Goal: Information Seeking & Learning: Learn about a topic

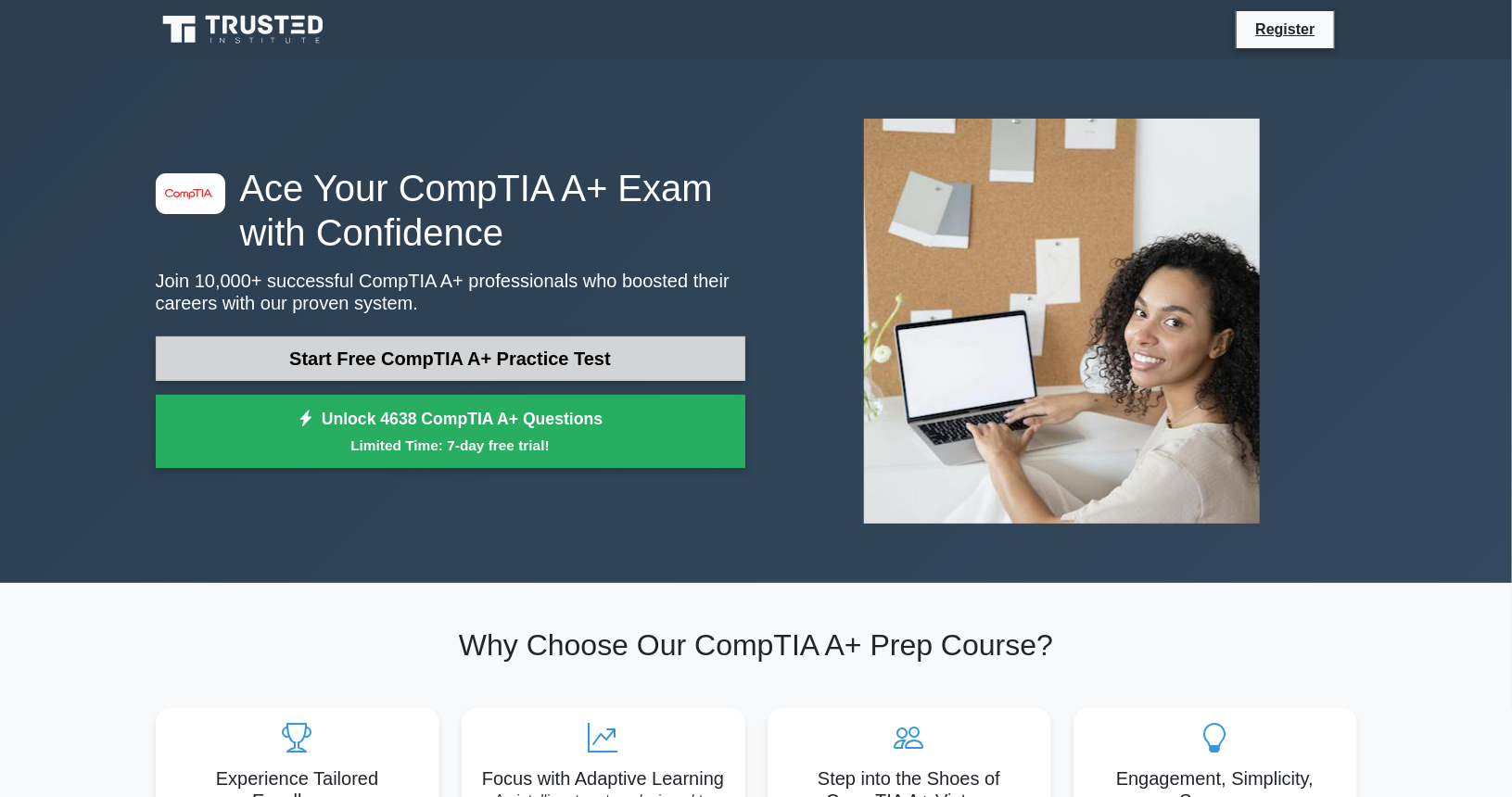
click at [491, 366] on link "Start Free CompTIA A+ Practice Test" at bounding box center [450, 358] width 589 height 44
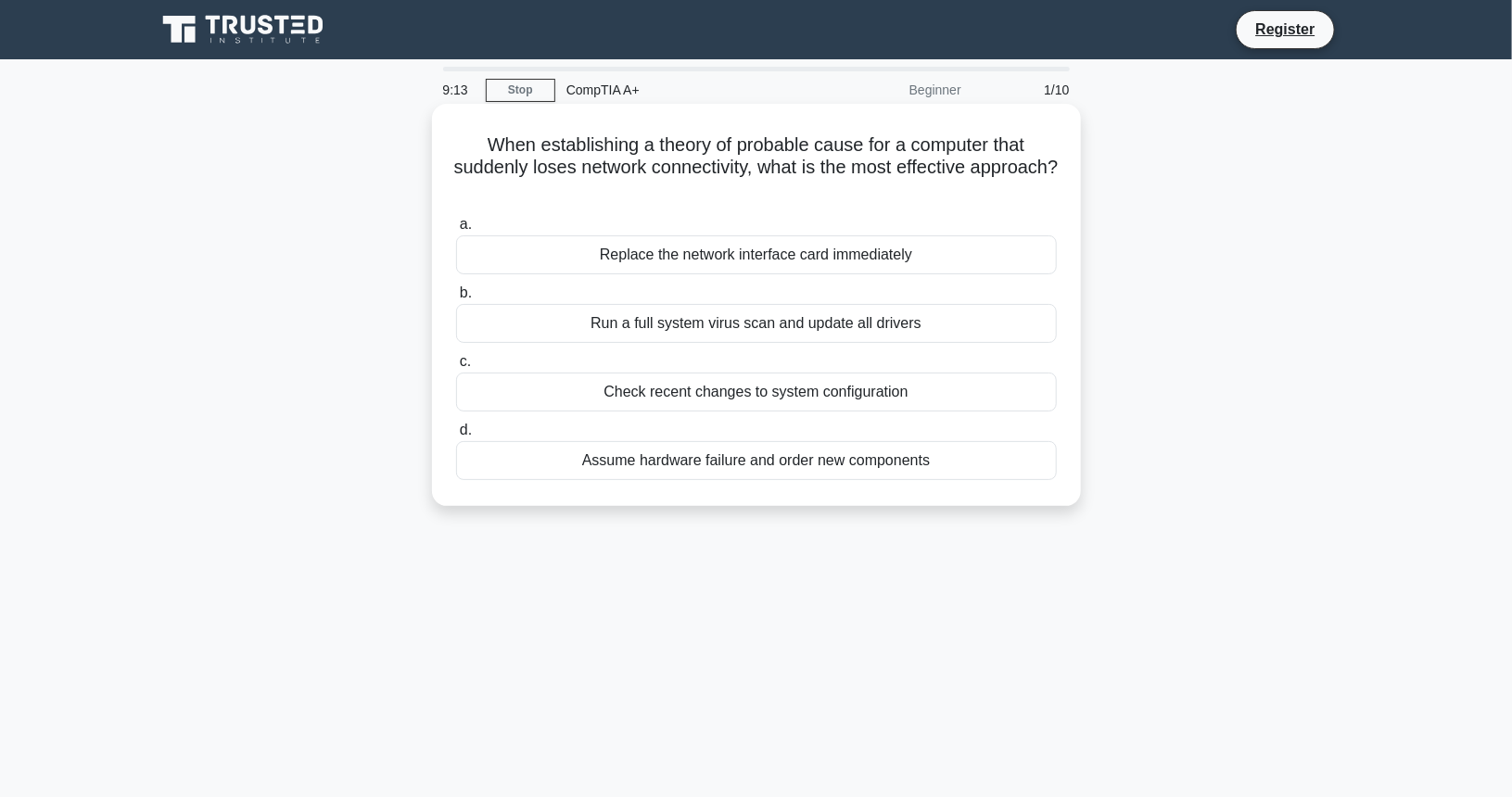
click at [799, 264] on div "Replace the network interface card immediately" at bounding box center [756, 255] width 601 height 39
click at [456, 231] on input "a. Replace the network interface card immediately" at bounding box center [456, 224] width 0 height 12
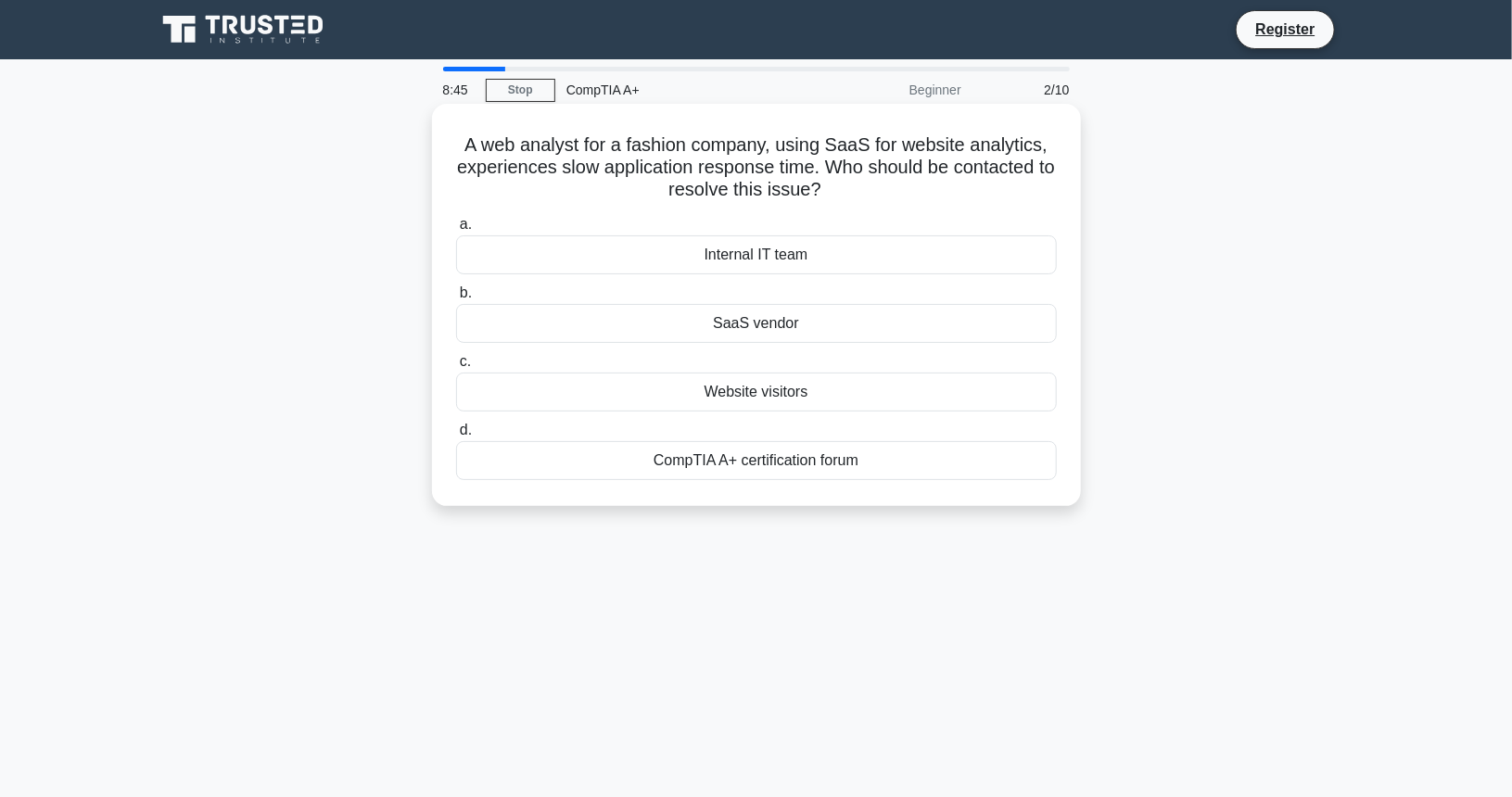
click at [768, 326] on div "SaaS vendor" at bounding box center [756, 324] width 601 height 39
click at [456, 299] on input "b. SaaS vendor" at bounding box center [456, 293] width 0 height 12
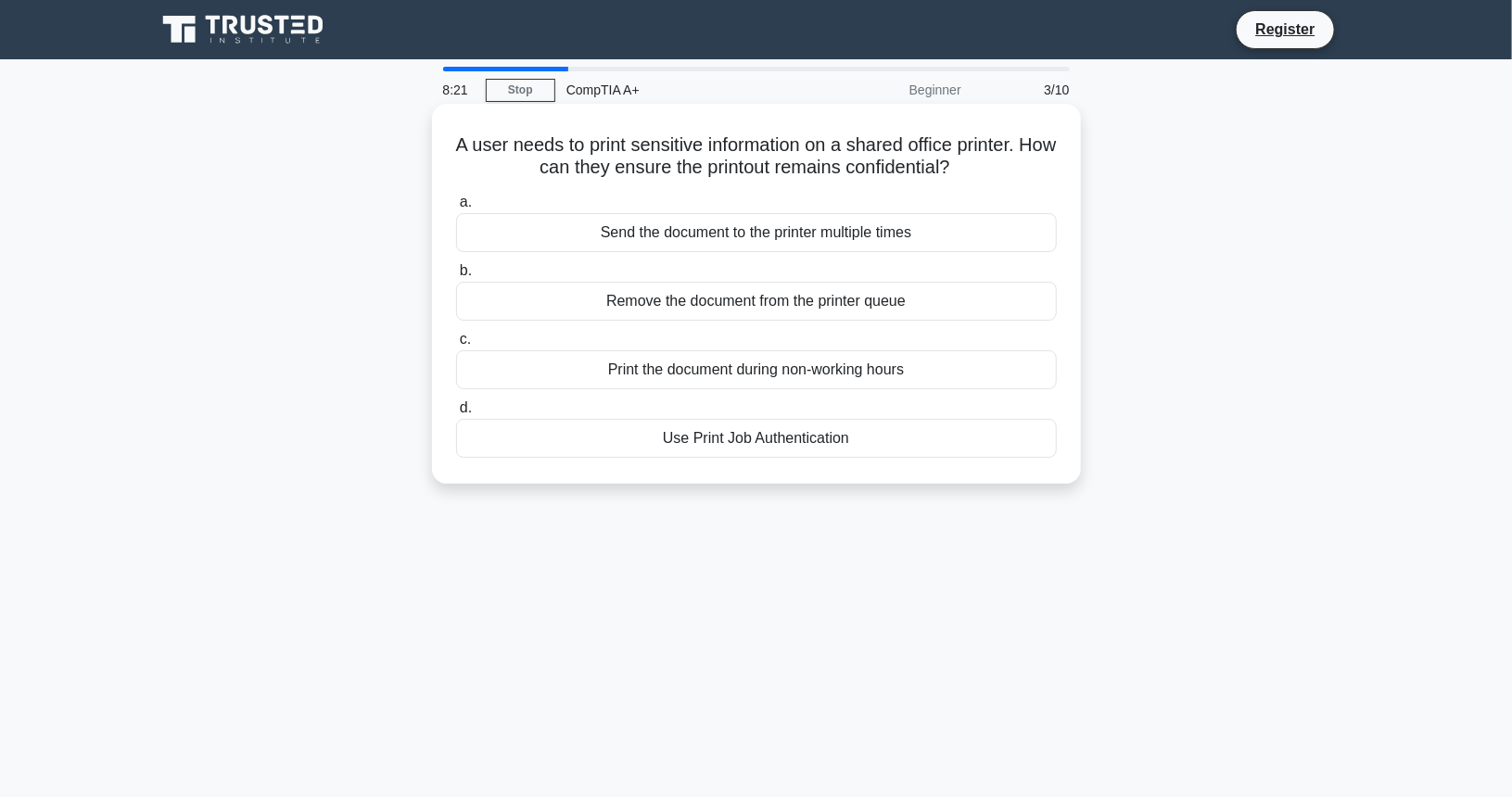
click at [822, 442] on div "Use Print Job Authentication" at bounding box center [756, 439] width 601 height 39
click at [456, 414] on input "d. Use Print Job Authentication" at bounding box center [456, 408] width 0 height 12
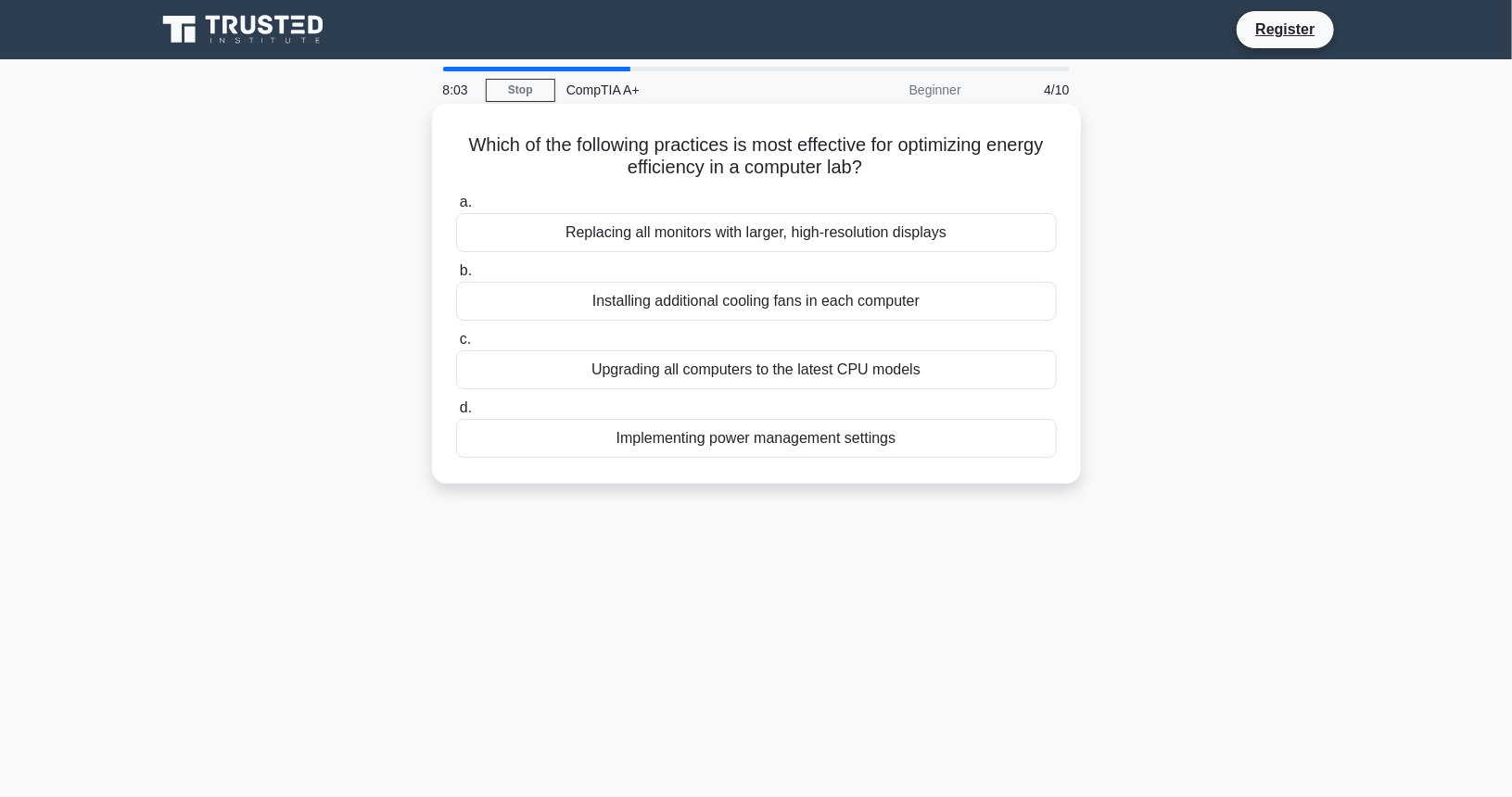
click at [890, 449] on div "Implementing power management settings" at bounding box center [756, 439] width 601 height 39
click at [456, 414] on input "d. Implementing power management settings" at bounding box center [456, 408] width 0 height 12
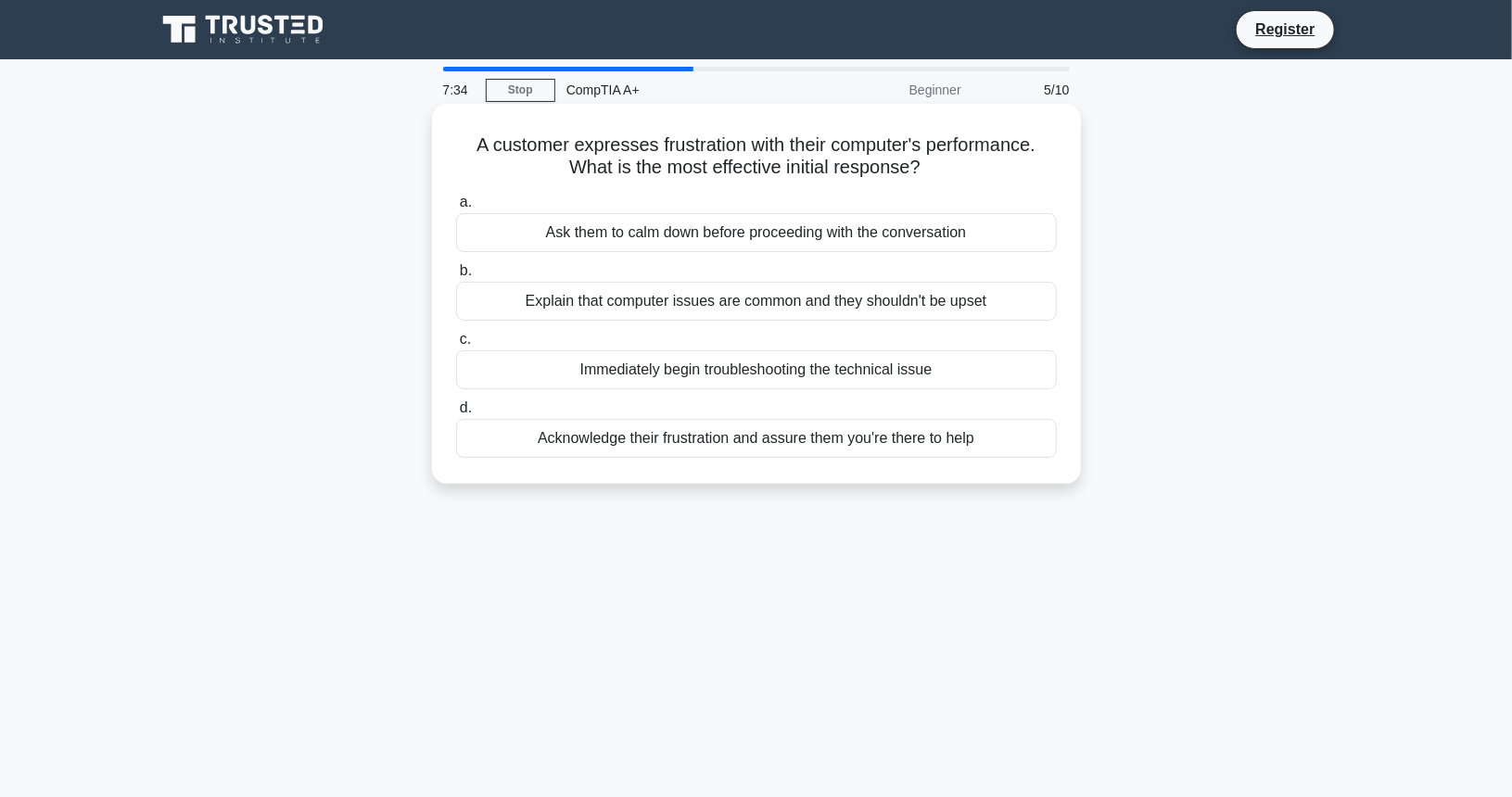
click at [866, 438] on div "Acknowledge their frustration and assure them you're there to help" at bounding box center [756, 439] width 601 height 39
click at [456, 414] on input "d. Acknowledge their frustration and assure them you're there to help" at bounding box center [456, 408] width 0 height 12
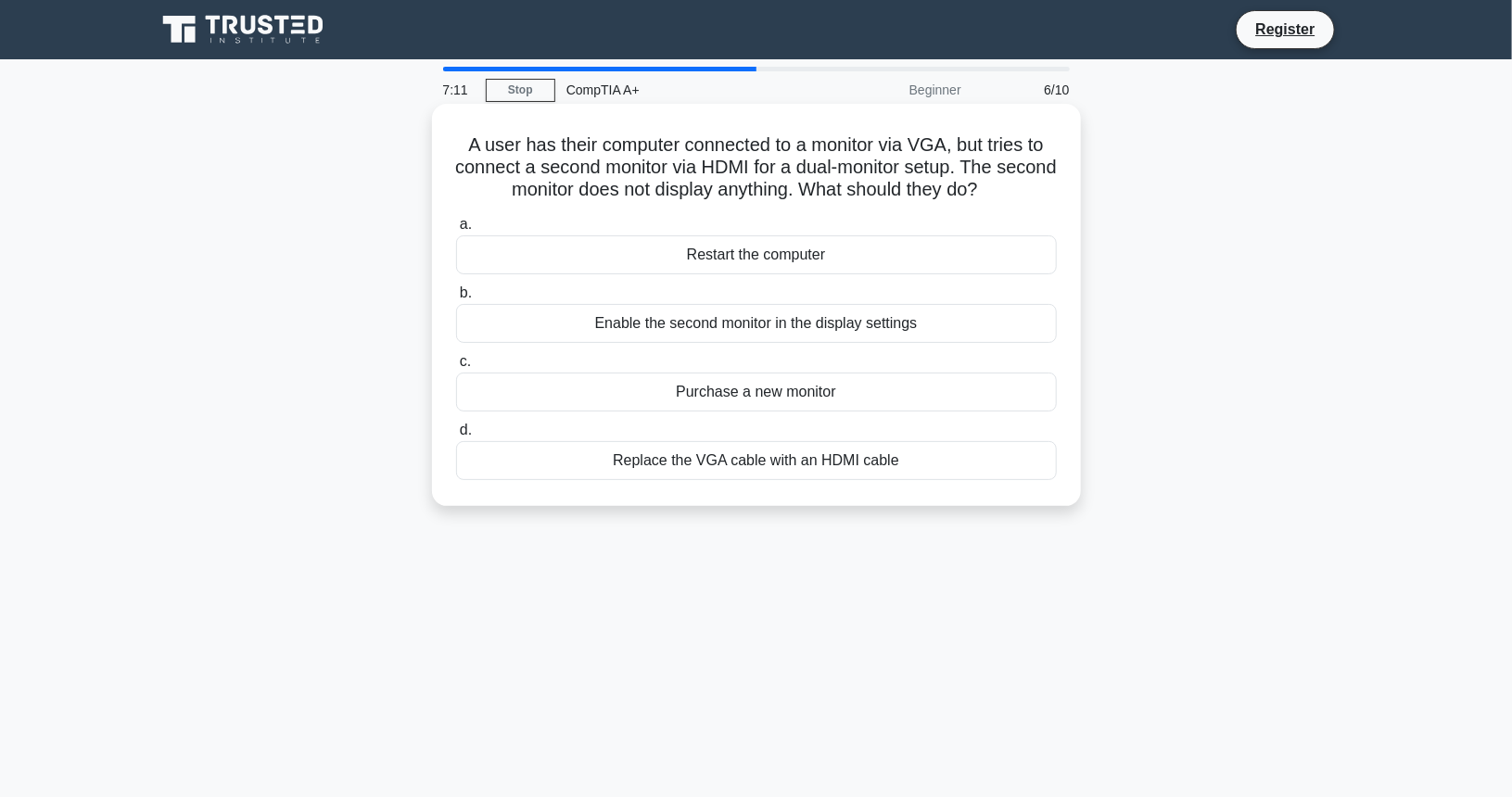
click at [806, 330] on div "Enable the second monitor in the display settings" at bounding box center [756, 324] width 601 height 39
click at [456, 299] on input "b. Enable the second monitor in the display settings" at bounding box center [456, 293] width 0 height 12
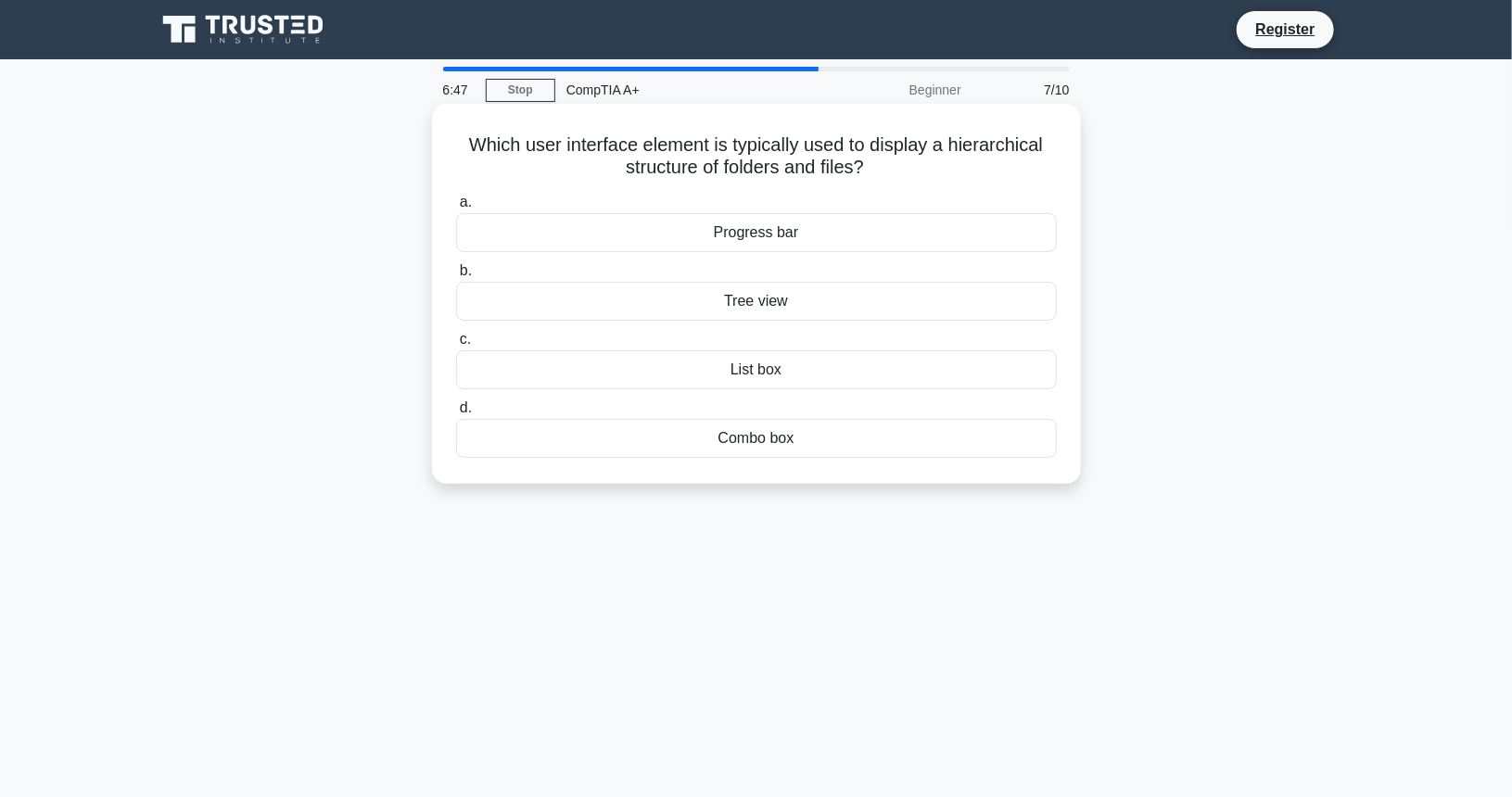
click at [769, 306] on div "Tree view" at bounding box center [756, 301] width 601 height 39
click at [456, 277] on input "b. Tree view" at bounding box center [456, 270] width 0 height 12
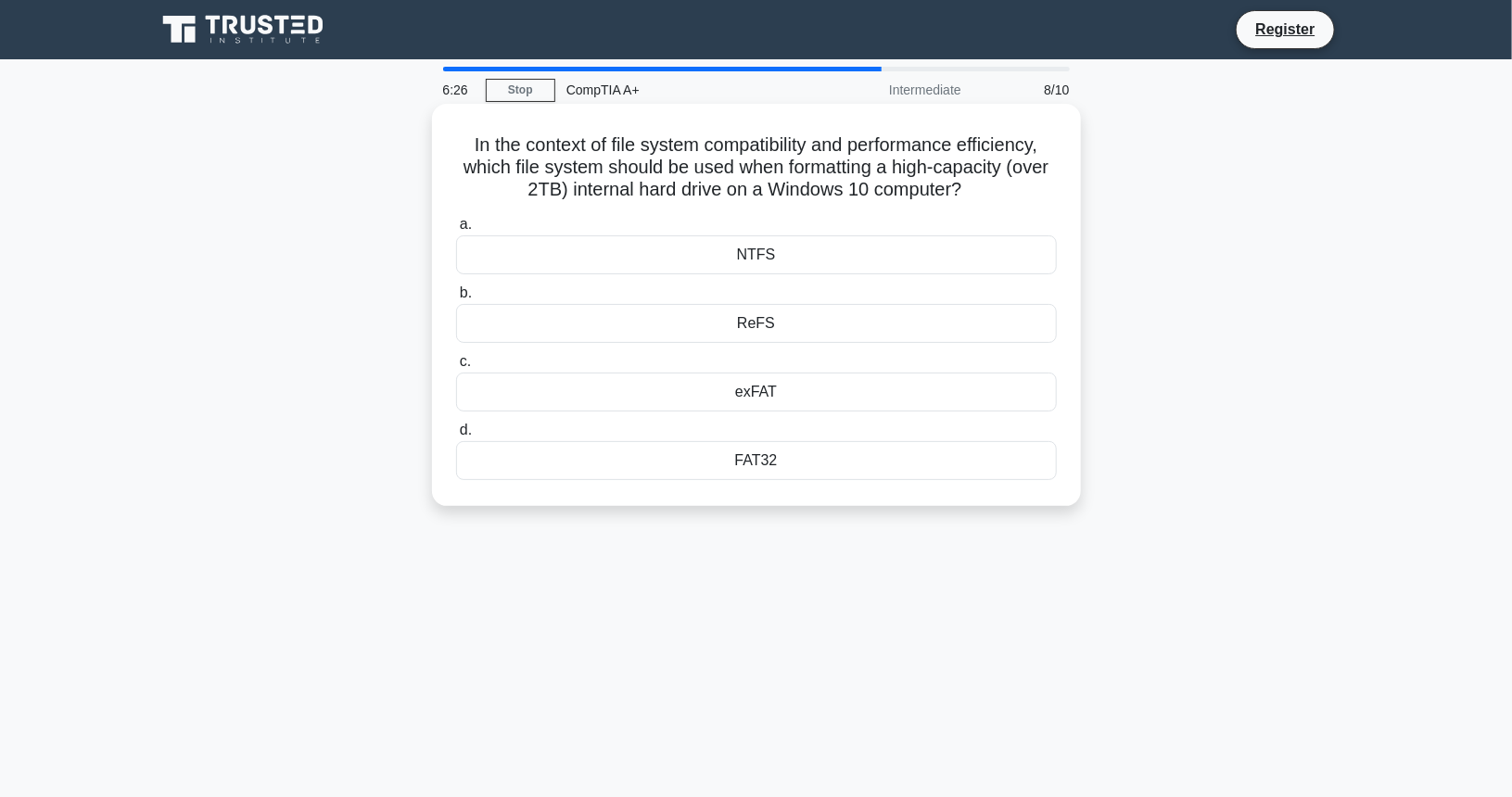
click at [765, 258] on div "NTFS" at bounding box center [756, 255] width 601 height 39
click at [456, 231] on input "a. NTFS" at bounding box center [456, 224] width 0 height 12
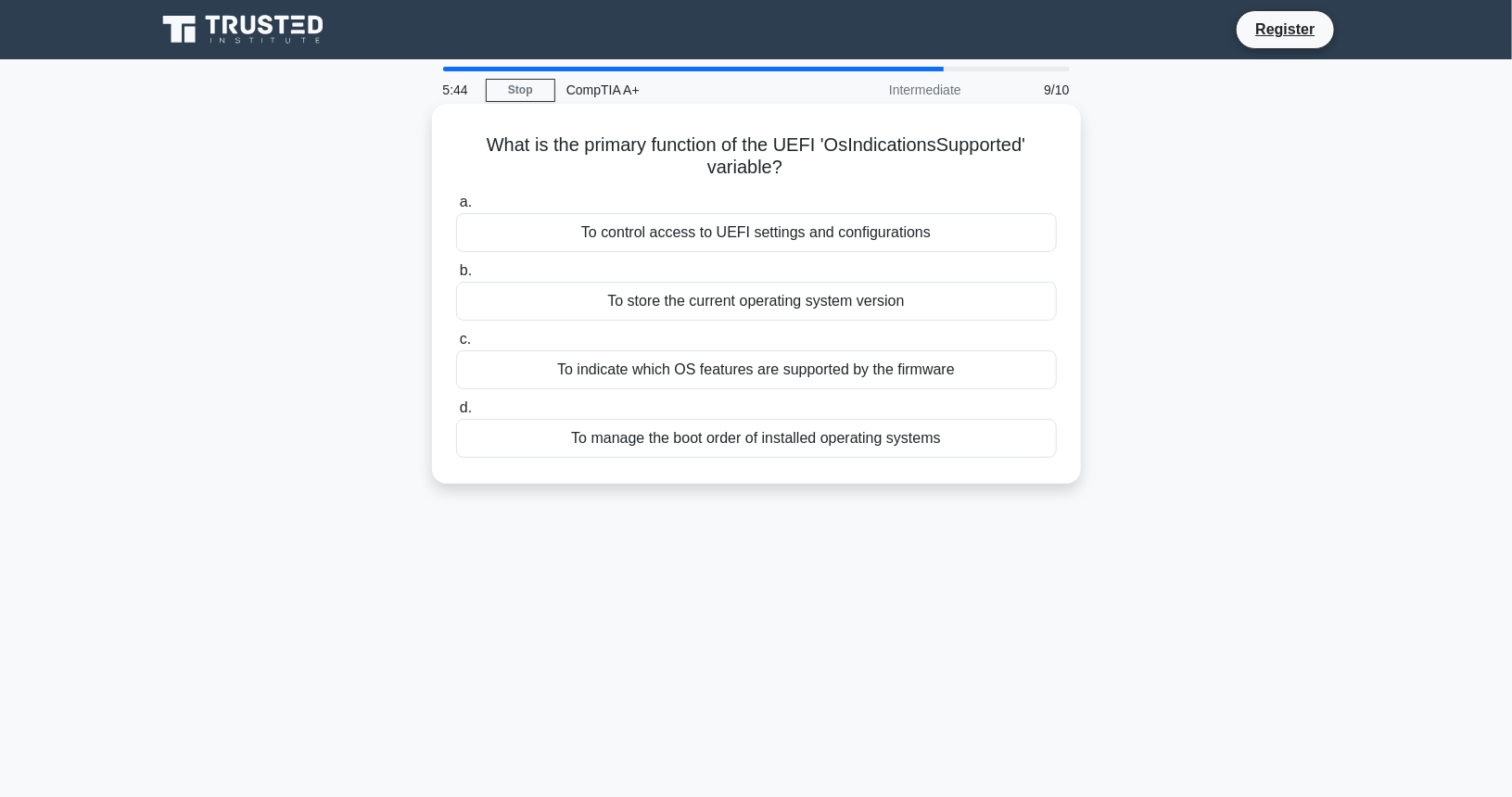
click at [865, 437] on div "To manage the boot order of installed operating systems" at bounding box center [756, 439] width 601 height 39
click at [456, 414] on input "d. To manage the boot order of installed operating systems" at bounding box center [456, 408] width 0 height 12
click at [878, 305] on div "It is a connection-oriented protocol that ensures data is received in order." at bounding box center [756, 301] width 601 height 39
click at [456, 277] on input "b. It is a connection-oriented protocol that ensures data is received in order." at bounding box center [456, 270] width 0 height 12
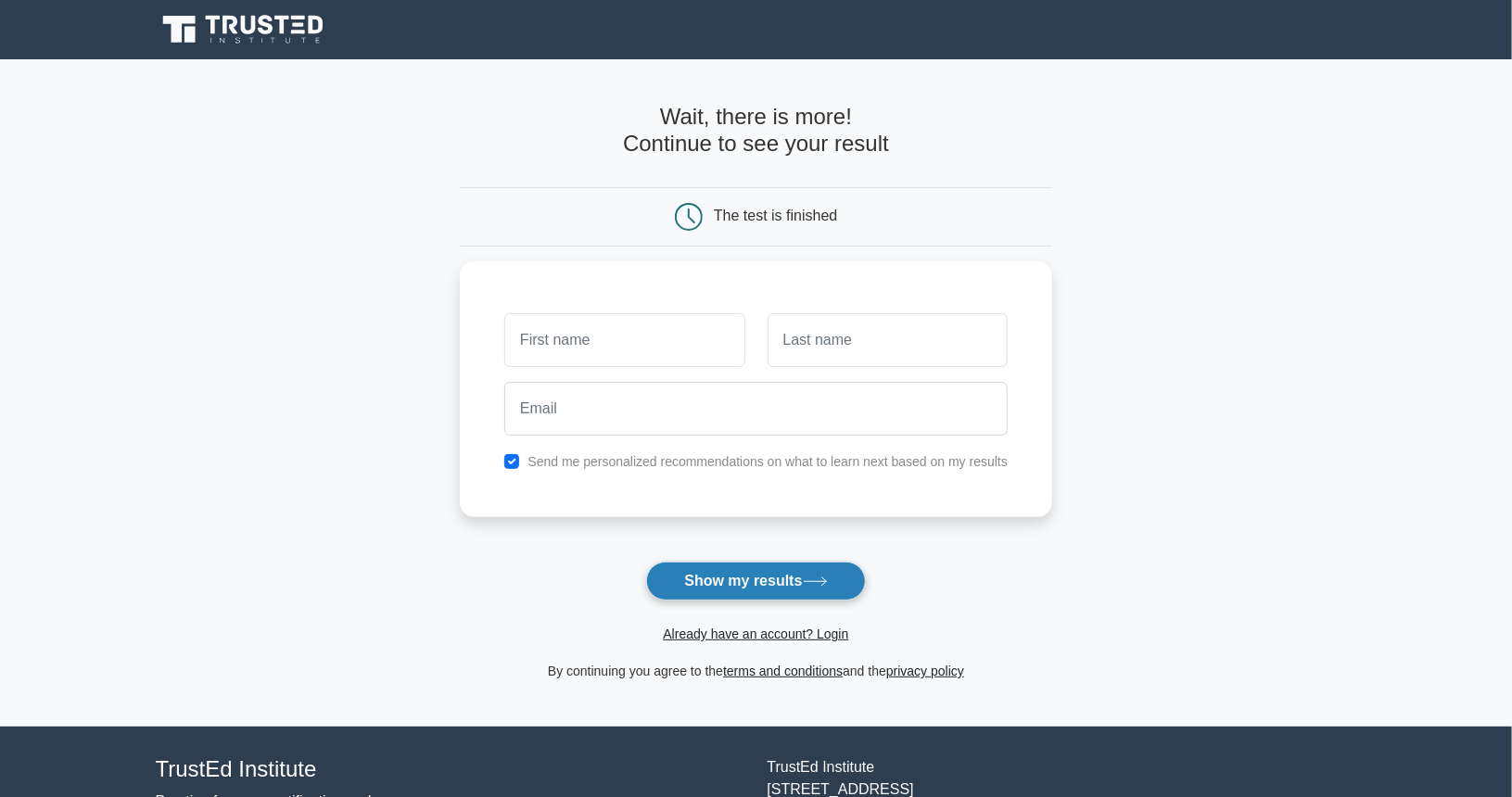
click at [706, 596] on button "Show my results" at bounding box center [756, 581] width 218 height 39
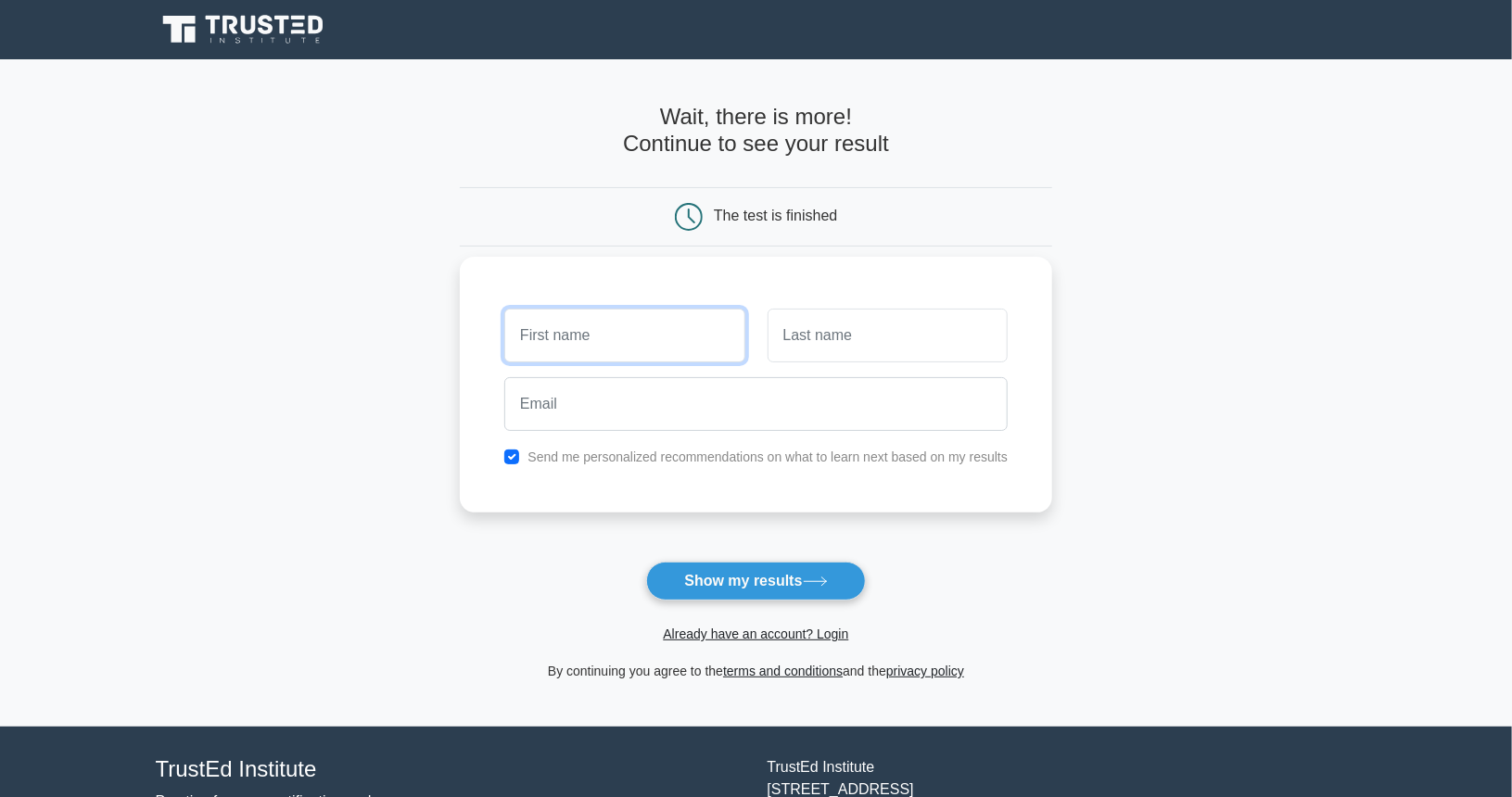
click at [560, 337] on input "text" at bounding box center [624, 336] width 241 height 54
type input "rav"
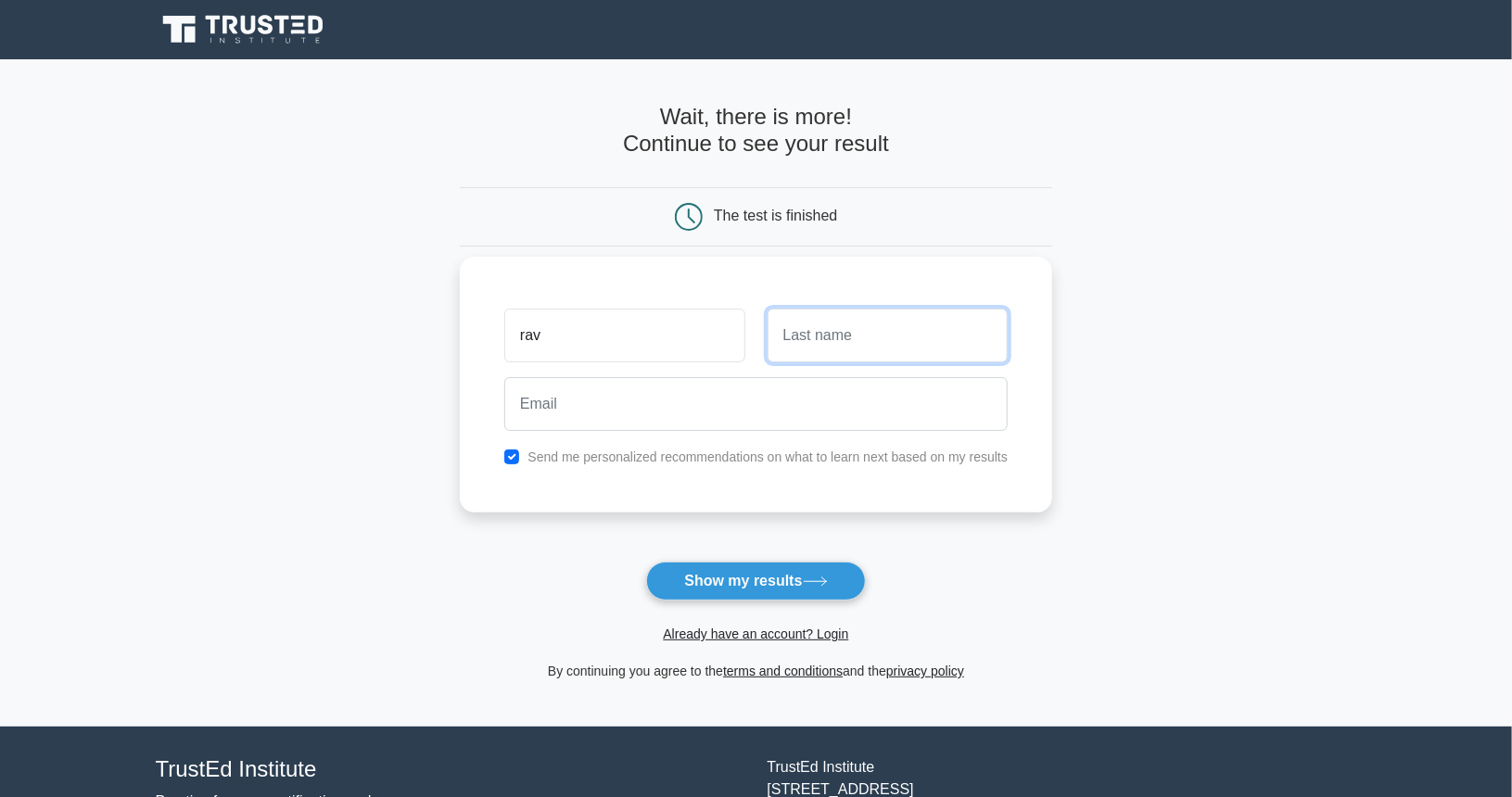
click at [907, 340] on input "text" at bounding box center [887, 336] width 241 height 54
type input "fcjkn"
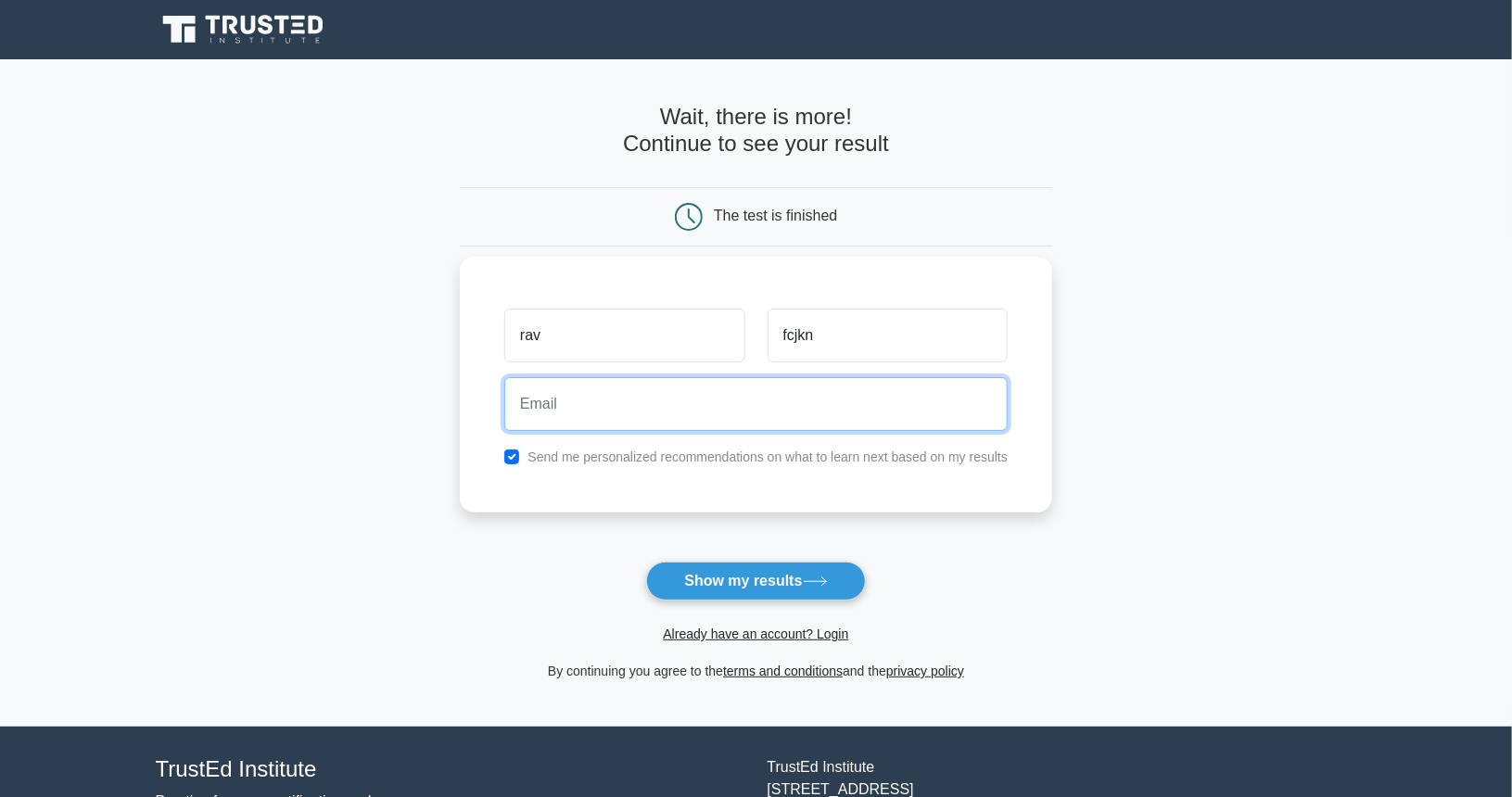
click at [765, 408] on input "email" at bounding box center [756, 405] width 503 height 54
type input "ravanddosky@gmail.com"
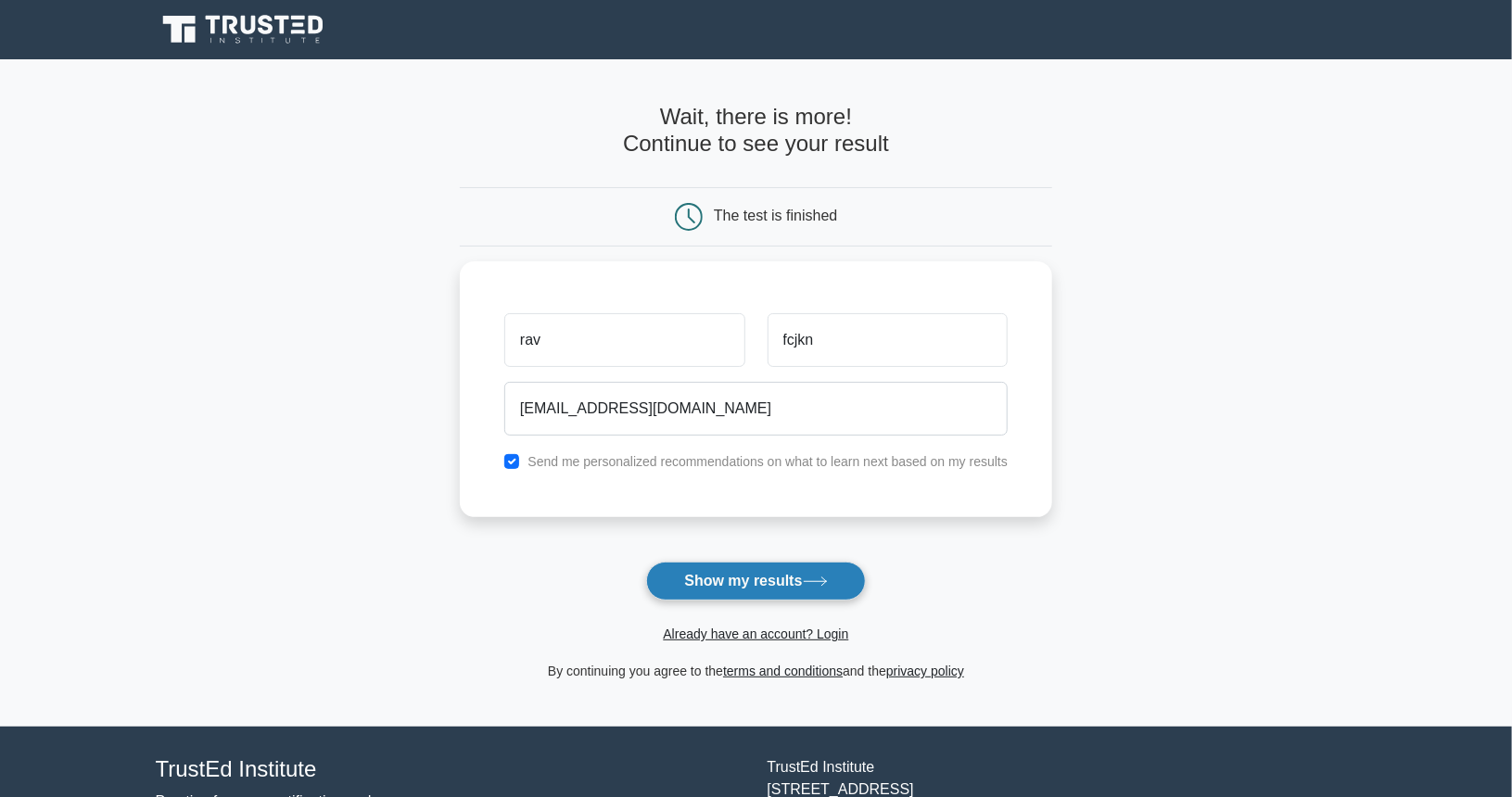
click at [761, 590] on button "Show my results" at bounding box center [756, 581] width 218 height 39
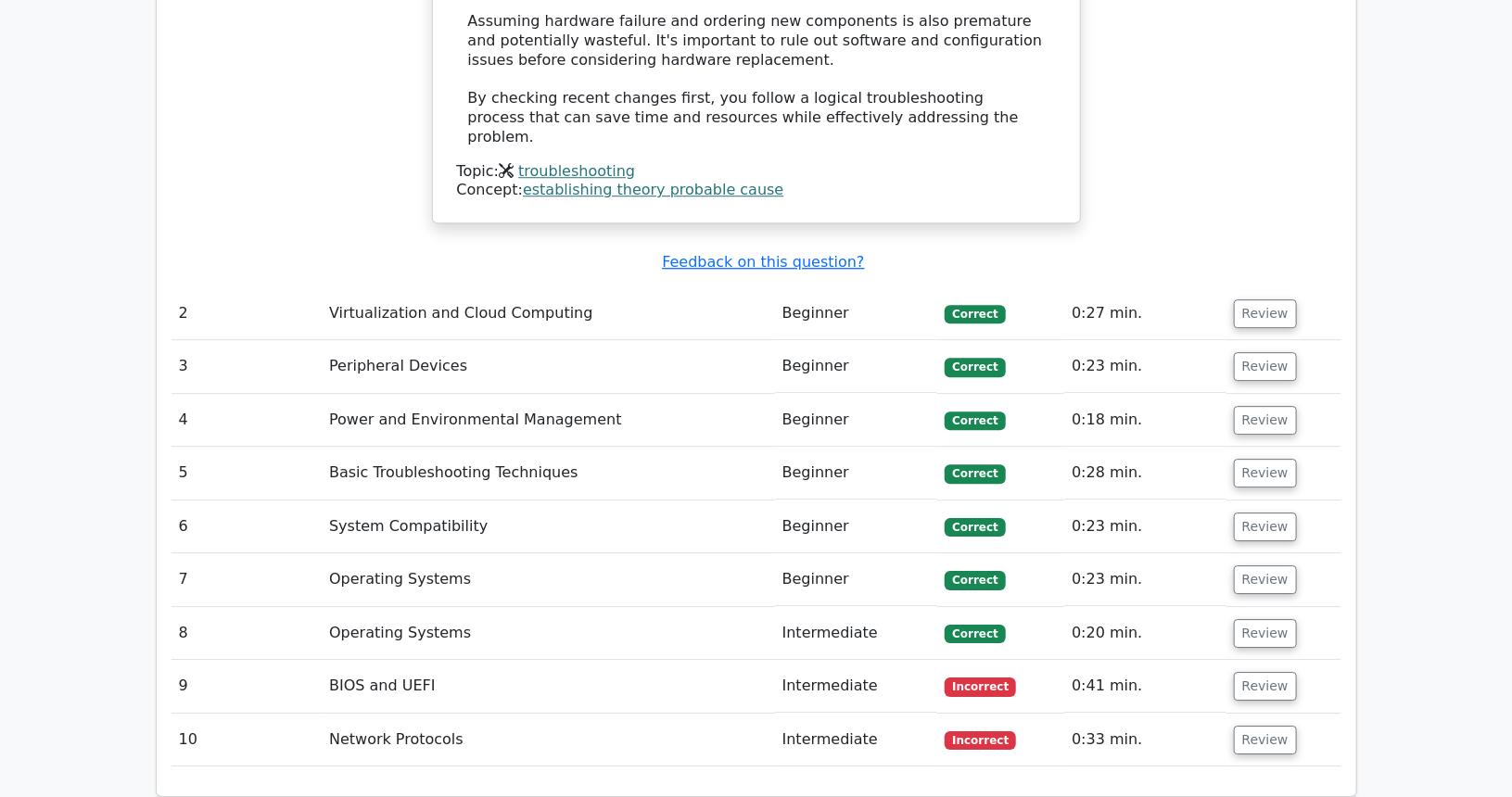
scroll to position [2503, 0]
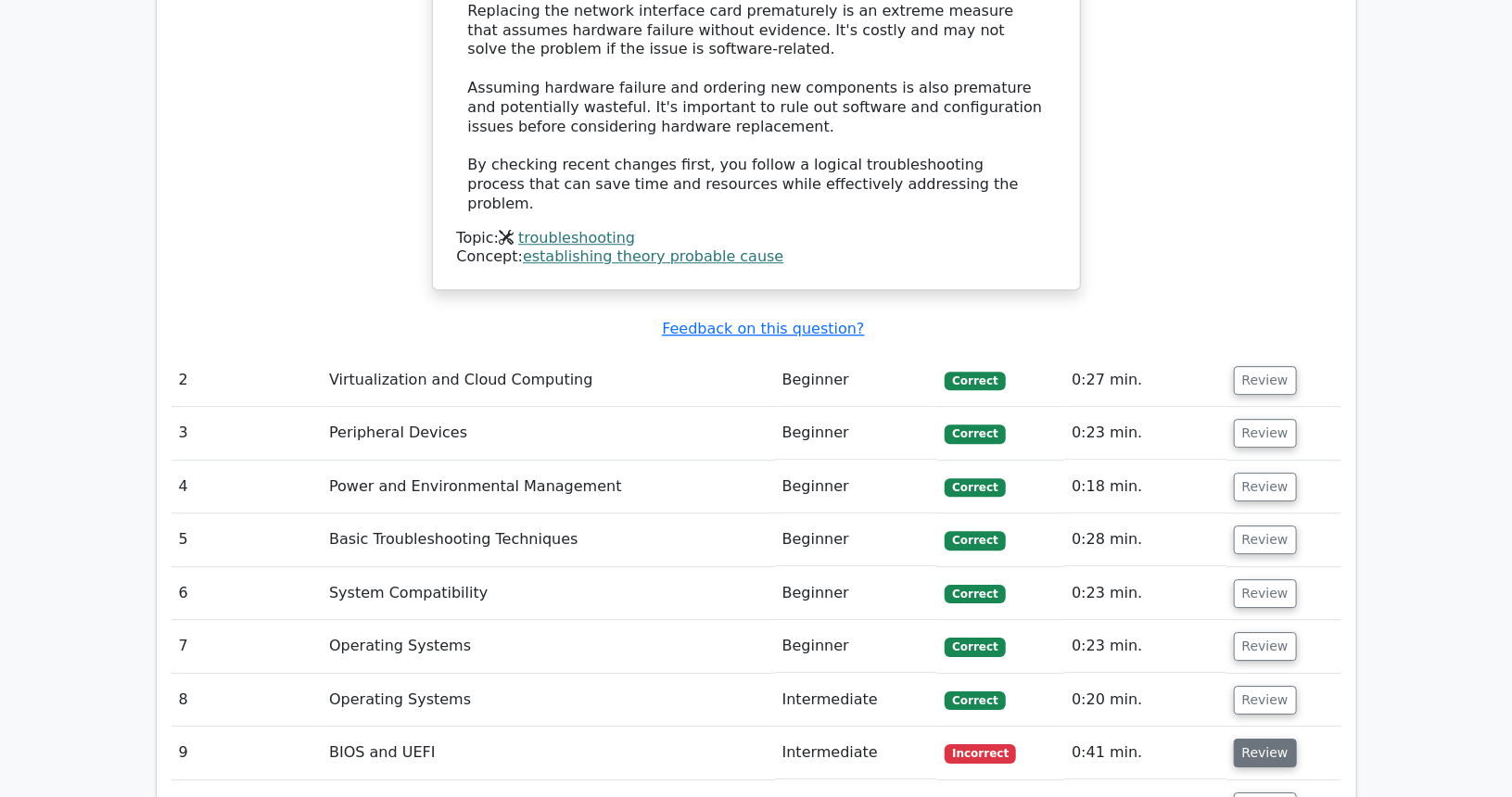
click at [1277, 739] on button "Review" at bounding box center [1265, 754] width 63 height 29
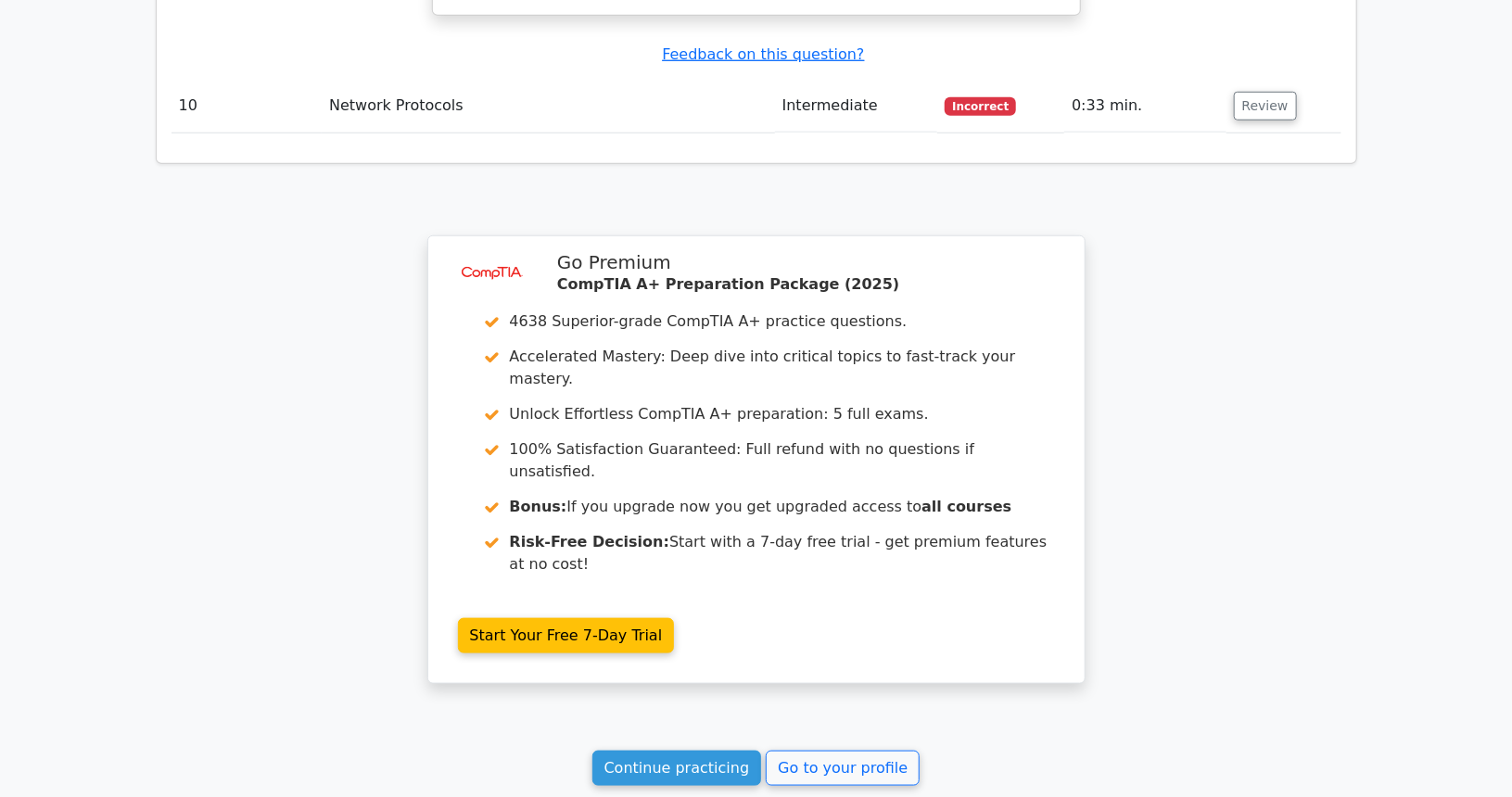
scroll to position [4261, 0]
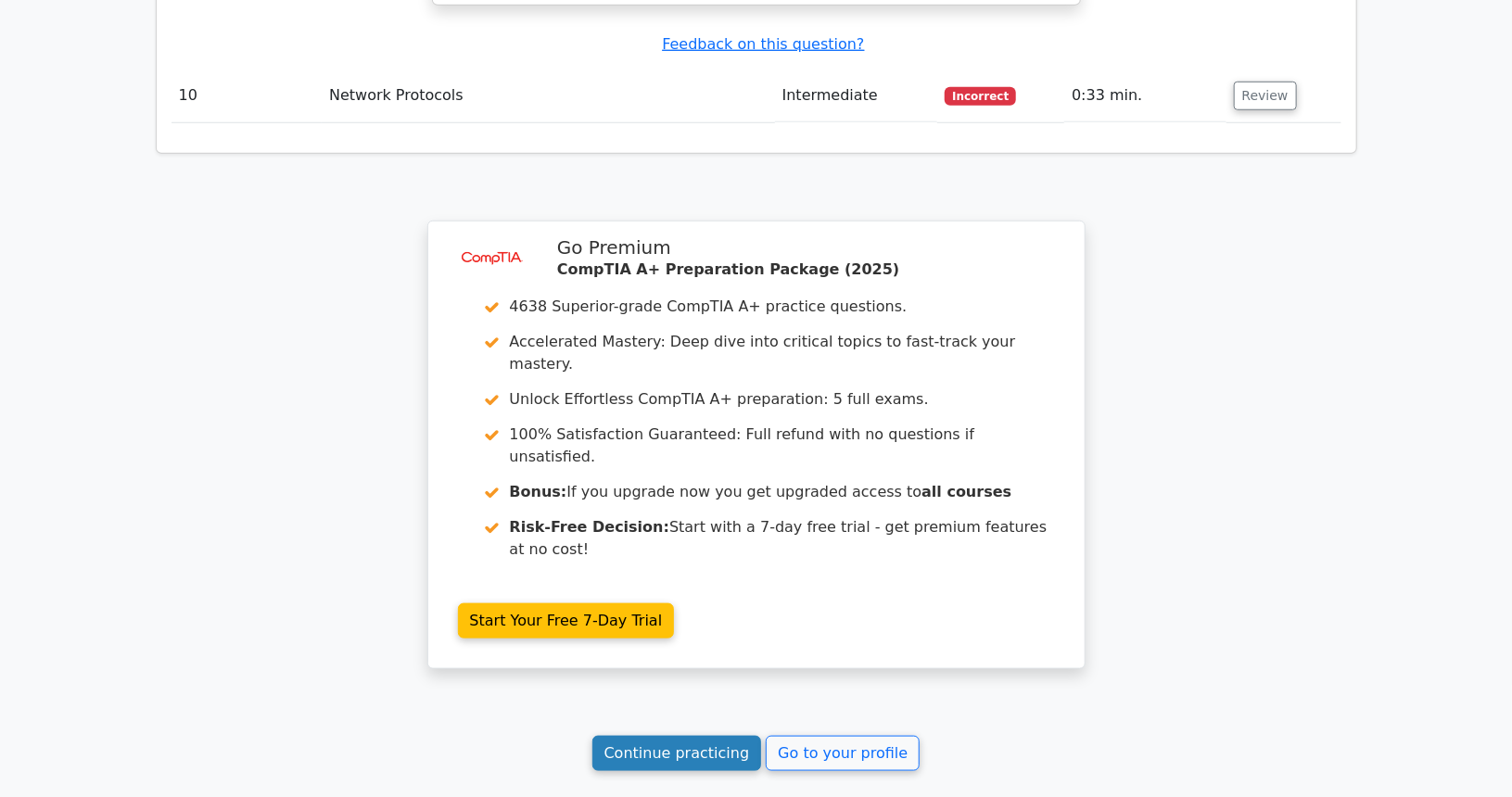
click at [622, 736] on link "Continue practicing" at bounding box center [677, 754] width 170 height 35
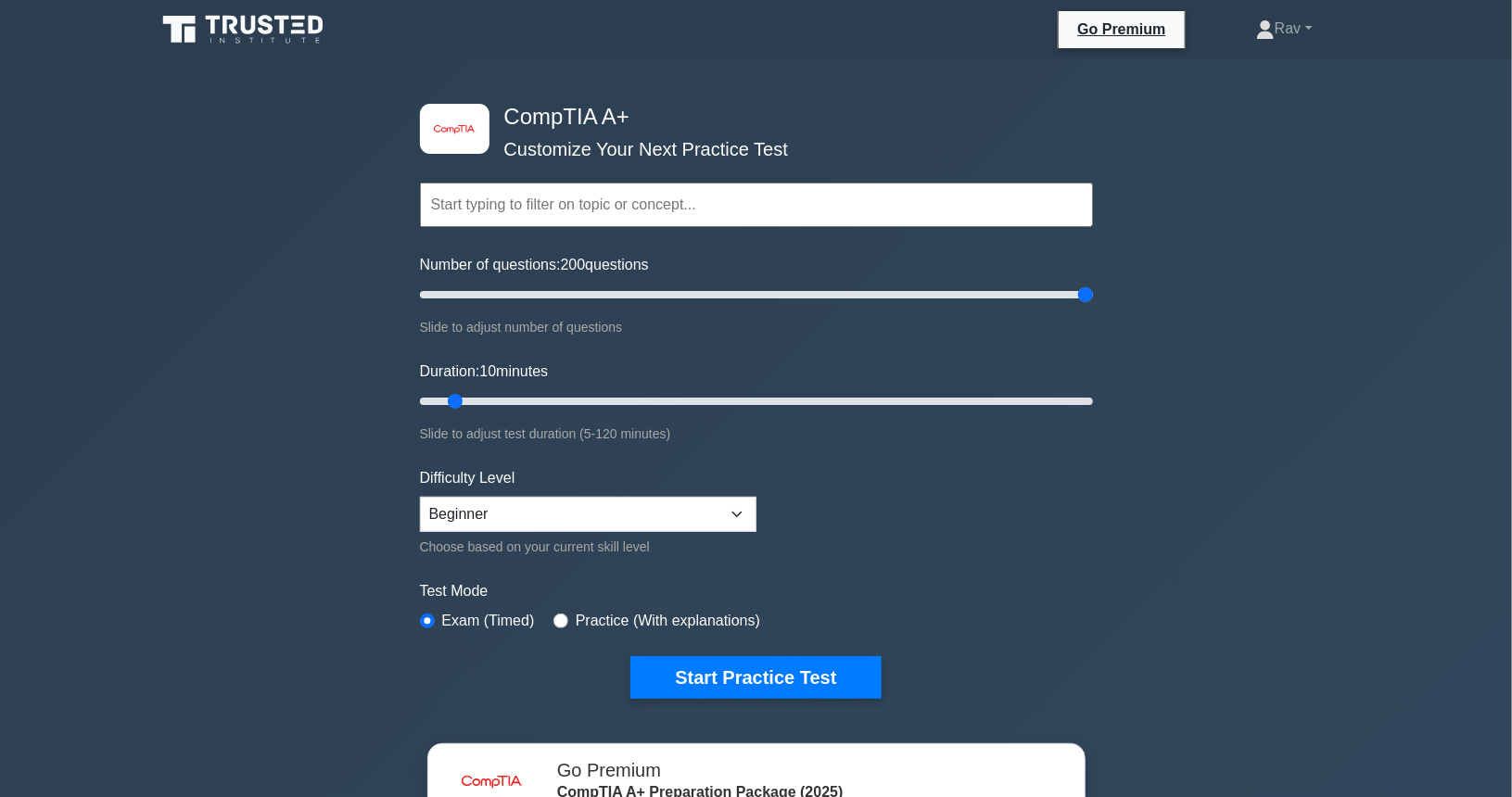
drag, startPoint x: 447, startPoint y: 296, endPoint x: 1160, endPoint y: 276, distance: 713.3
type input "200"
click at [1093, 284] on input "Number of questions: 200 questions" at bounding box center [756, 295] width 673 height 22
click at [563, 512] on select "Beginner Intermediate Expert" at bounding box center [588, 514] width 336 height 35
select select "expert"
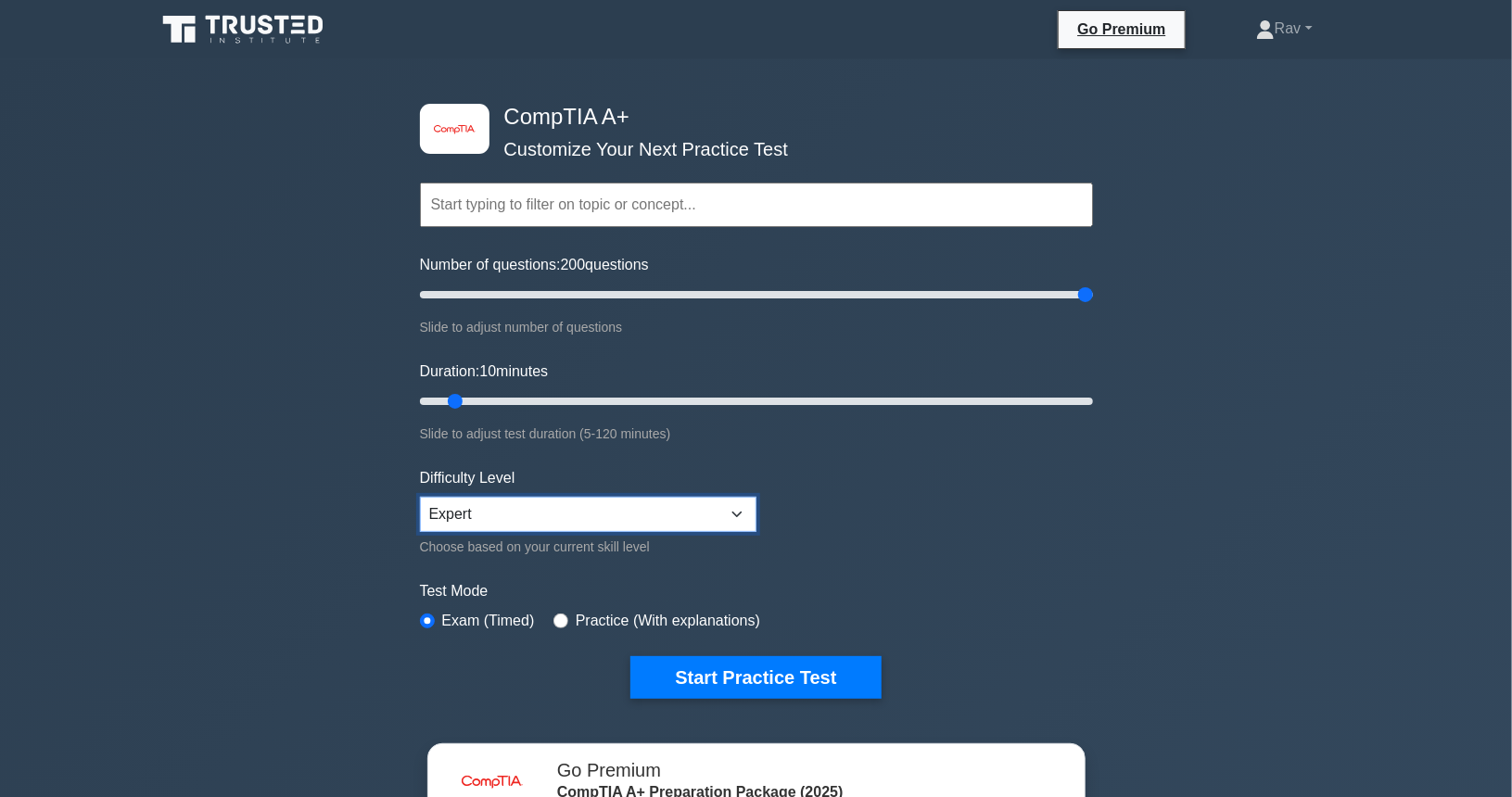
click at [420, 497] on select "Beginner Intermediate Expert" at bounding box center [588, 514] width 336 height 35
drag, startPoint x: 614, startPoint y: 409, endPoint x: 1106, endPoint y: 404, distance: 492.0
type input "120"
click at [1093, 404] on input "Duration: 120 minutes" at bounding box center [756, 401] width 673 height 22
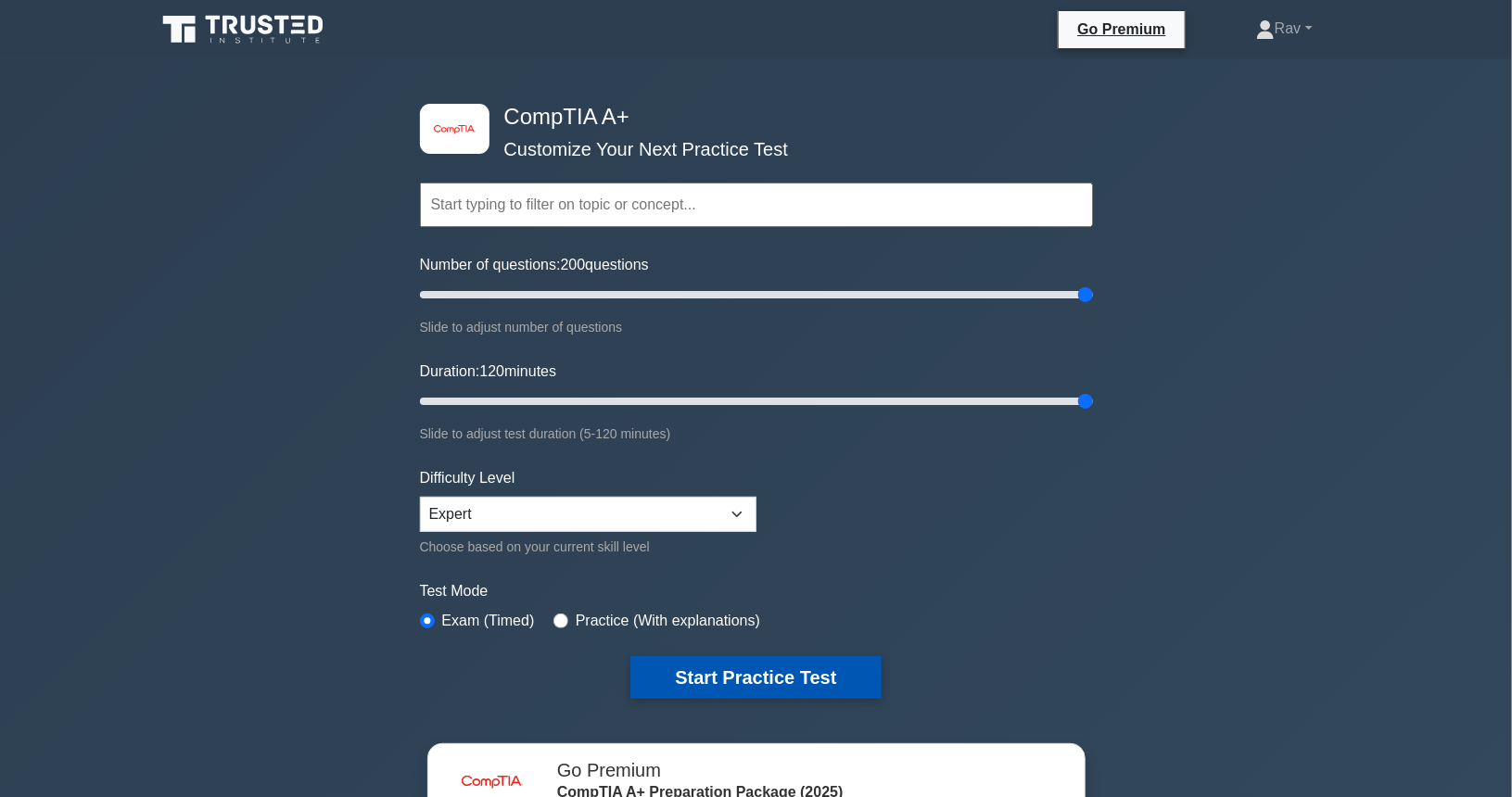
click at [771, 678] on button "Start Practice Test" at bounding box center [755, 677] width 250 height 43
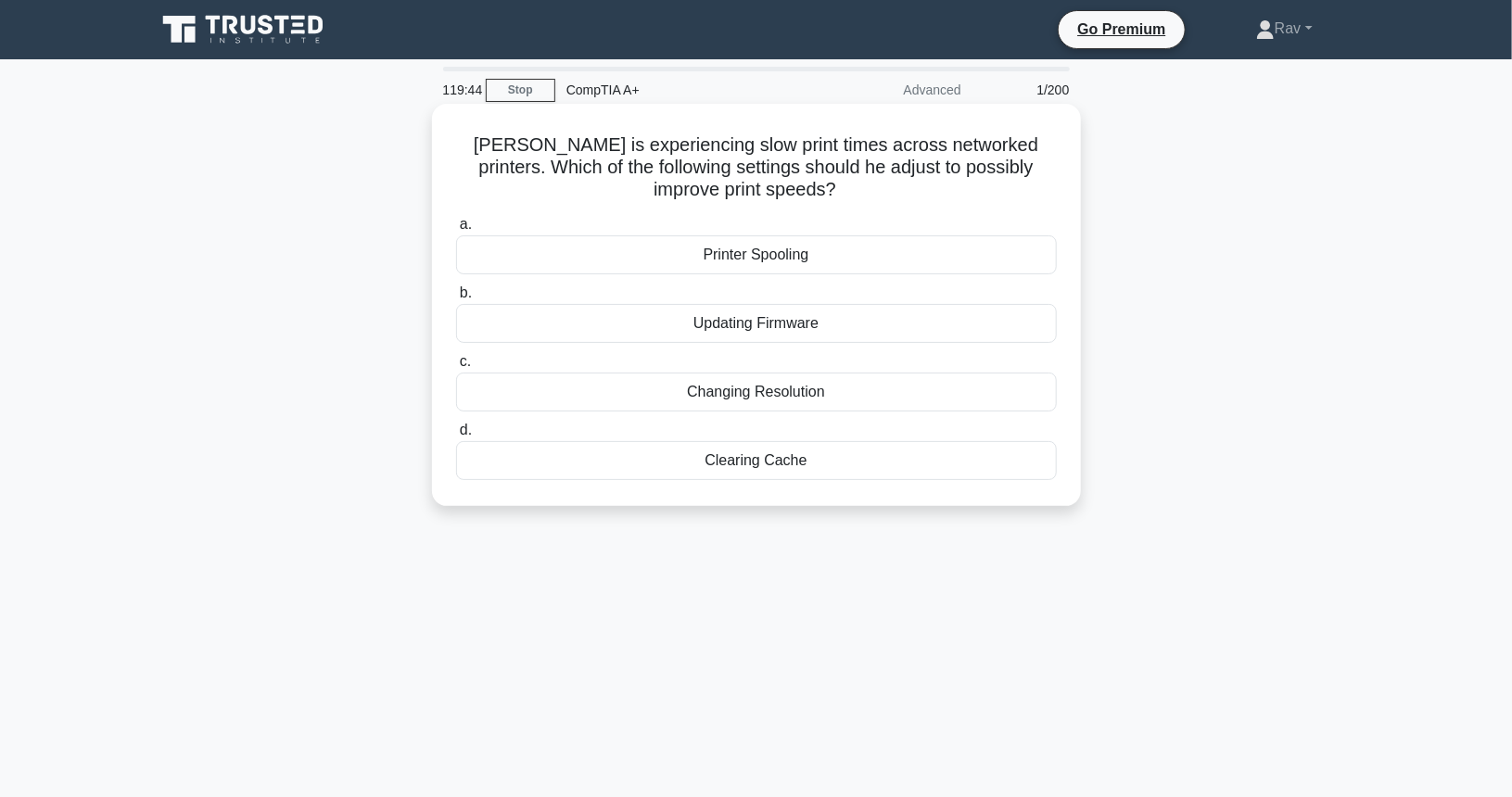
click at [749, 460] on div "Clearing Cache" at bounding box center [756, 461] width 601 height 39
click at [456, 437] on input "d. Clearing Cache" at bounding box center [456, 430] width 0 height 12
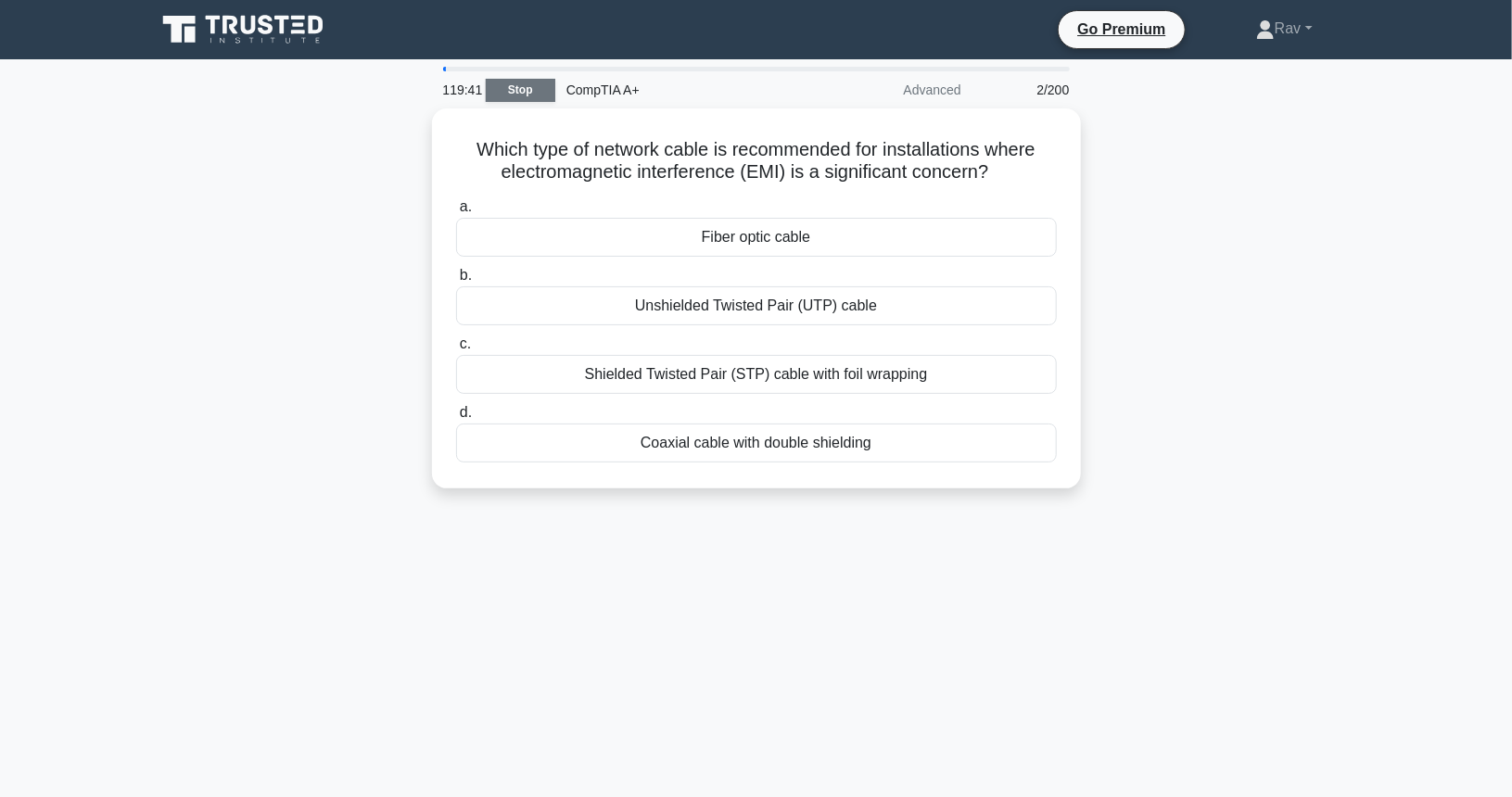
click at [538, 101] on link "Stop" at bounding box center [521, 91] width 70 height 23
